Goal: Navigation & Orientation: Find specific page/section

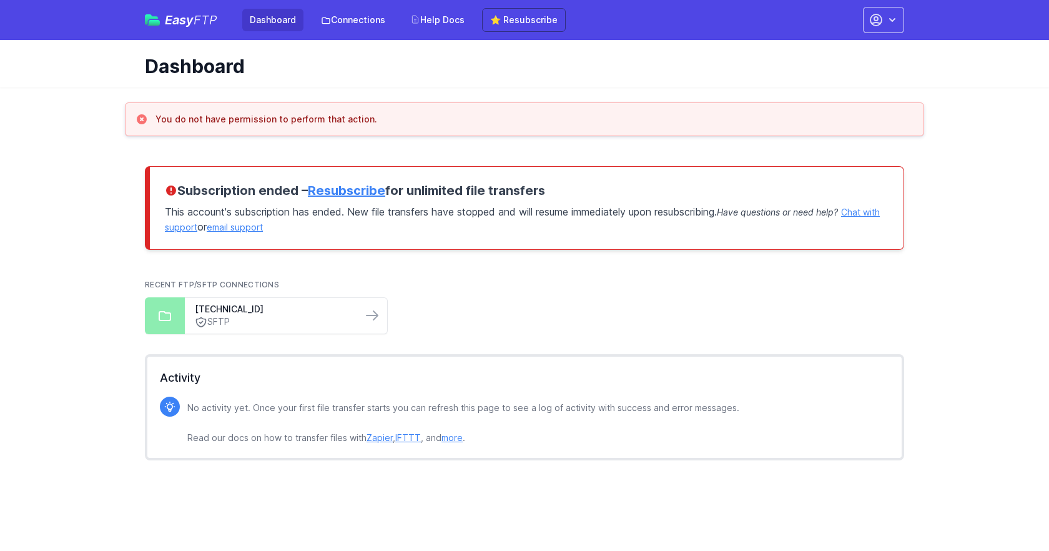
click at [184, 309] on div at bounding box center [165, 315] width 40 height 37
click at [235, 307] on link "[TECHNICAL_ID]" at bounding box center [273, 309] width 157 height 12
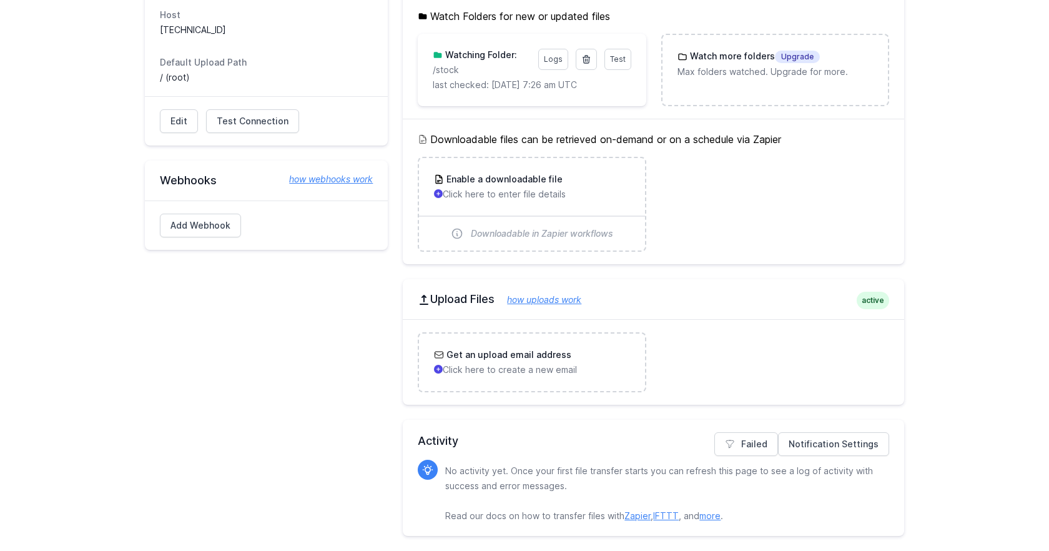
scroll to position [178, 0]
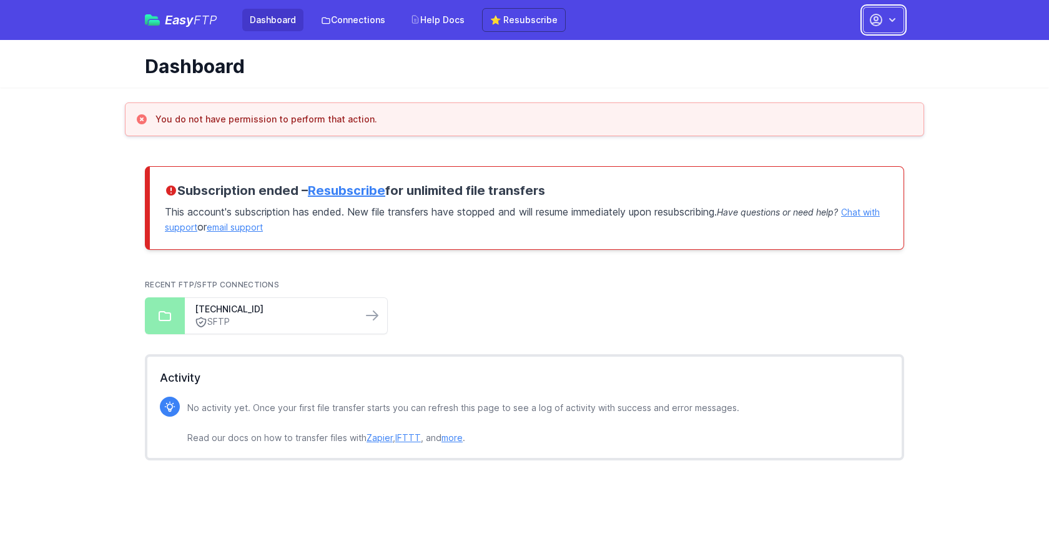
click at [884, 27] on button "button" at bounding box center [883, 20] width 41 height 26
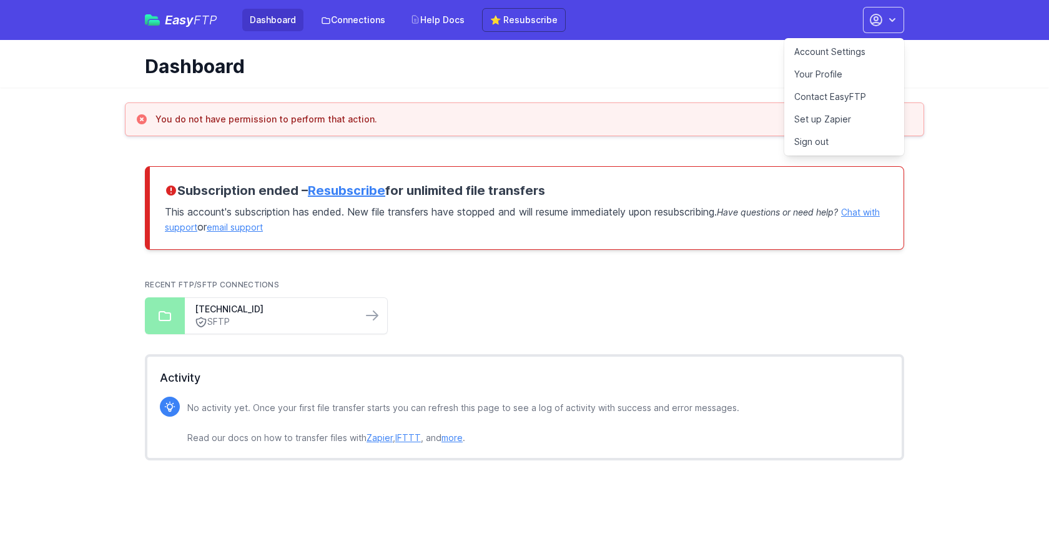
click at [841, 142] on link "Sign out" at bounding box center [845, 142] width 120 height 22
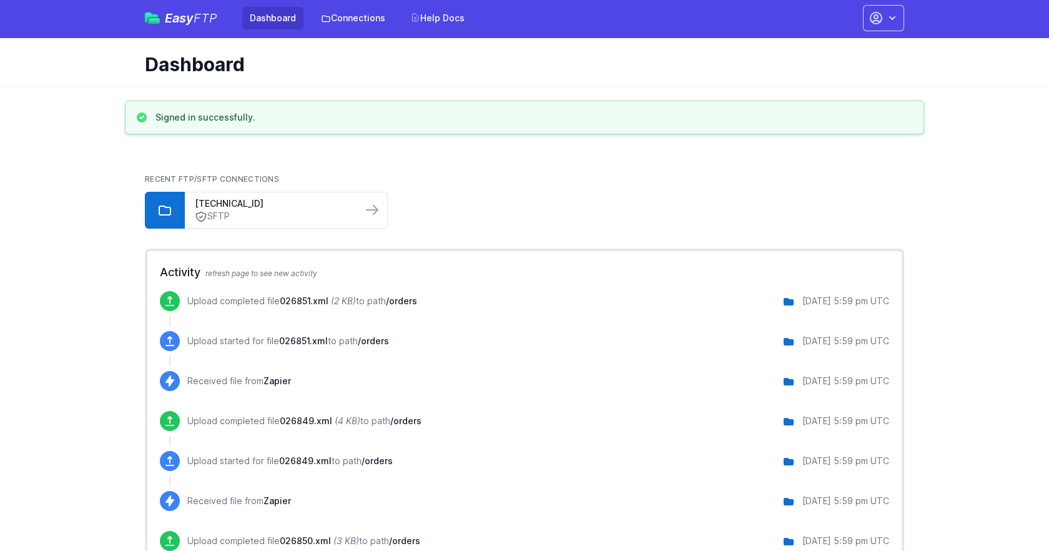
scroll to position [2, 0]
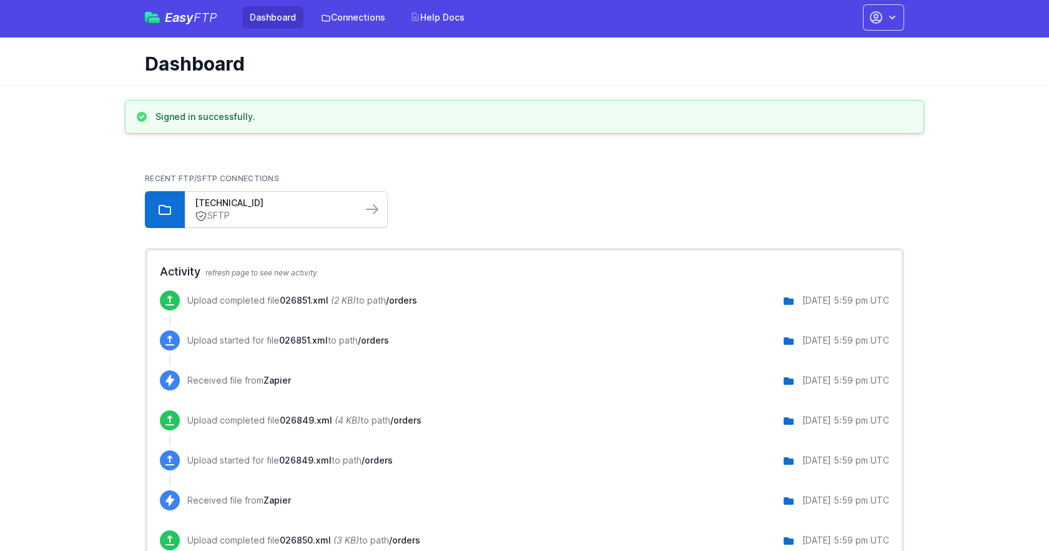
click at [200, 212] on icon at bounding box center [201, 216] width 9 height 9
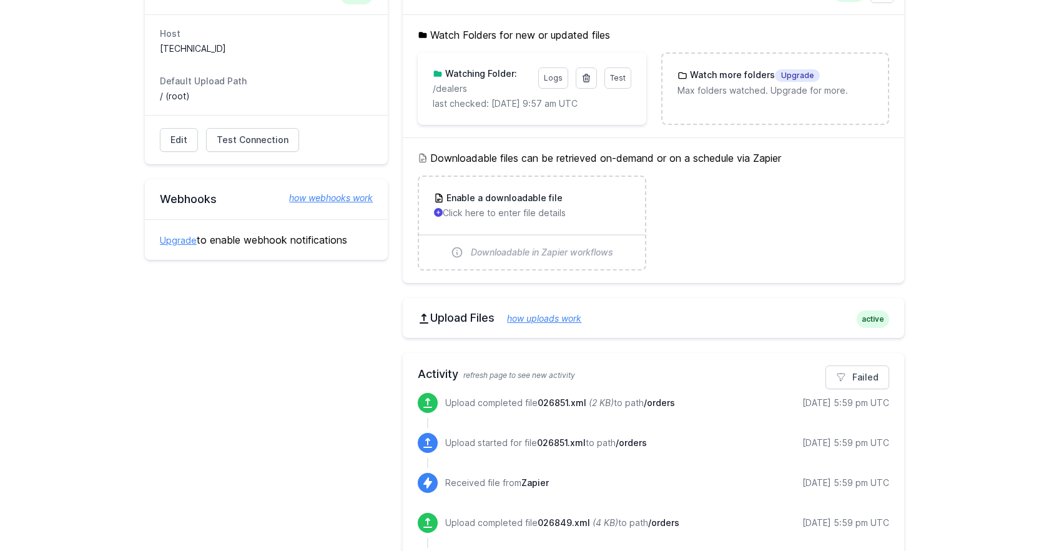
scroll to position [149, 0]
